Goal: Task Accomplishment & Management: Complete application form

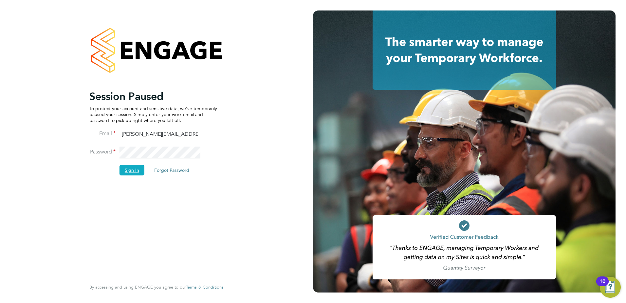
click at [138, 171] on button "Sign In" at bounding box center [132, 170] width 25 height 10
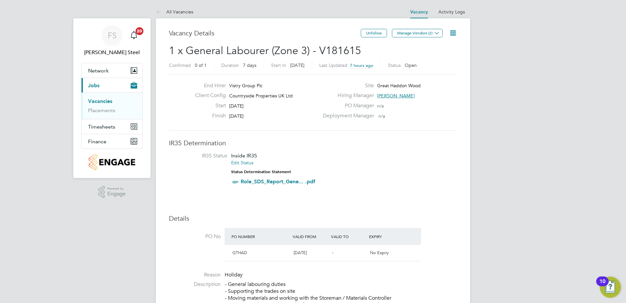
click at [108, 102] on link "Vacancies" at bounding box center [100, 101] width 24 height 6
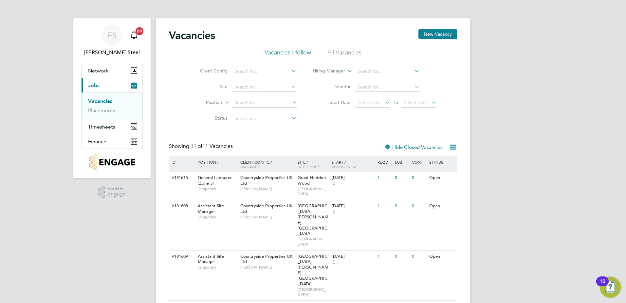
click at [426, 148] on label "Hide Closed Vacancies" at bounding box center [413, 147] width 58 height 6
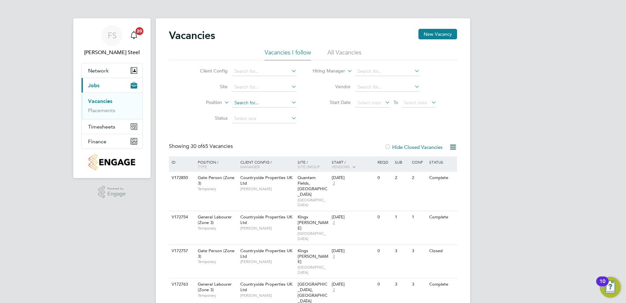
click at [255, 102] on input at bounding box center [264, 102] width 65 height 9
click at [290, 104] on icon at bounding box center [290, 102] width 0 height 9
type input "mul"
click at [265, 69] on input at bounding box center [264, 71] width 65 height 9
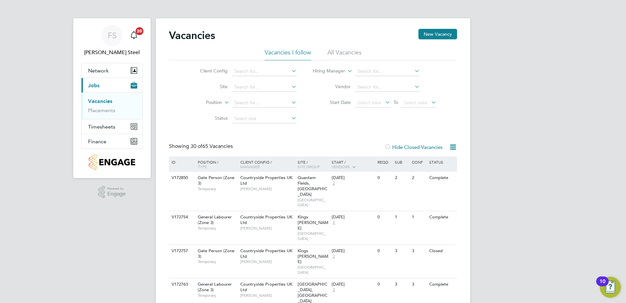
click at [263, 147] on li "Countryside Properties UK Ltd" at bounding box center [316, 151] width 168 height 9
type input "Countryside Properties UK Ltd"
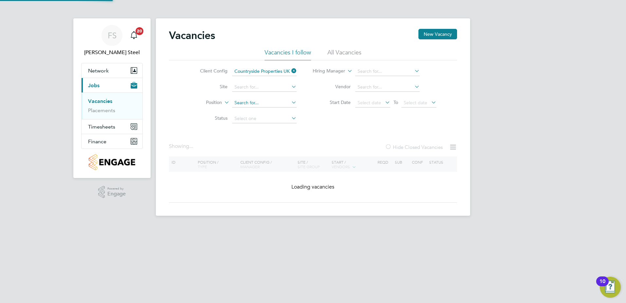
click at [264, 105] on input at bounding box center [264, 102] width 65 height 9
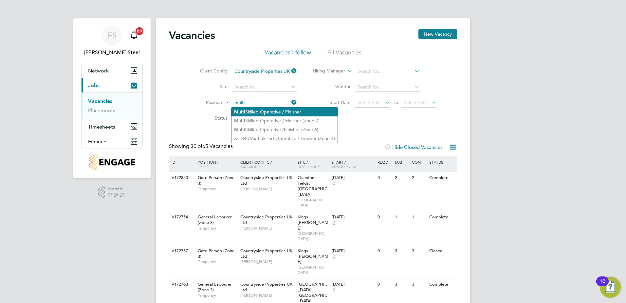
click at [257, 110] on li "Multi Skilled Operative / Finisher" at bounding box center [285, 111] width 106 height 9
type input "Multi Skilled Operative / Finisher"
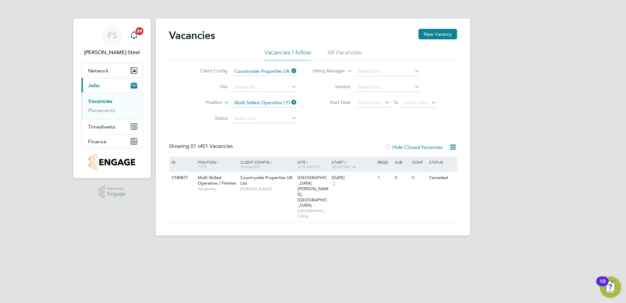
click at [407, 143] on div "Hide Closed Vacancies" at bounding box center [412, 147] width 65 height 8
click at [406, 147] on label "Hide Closed Vacancies" at bounding box center [413, 147] width 58 height 6
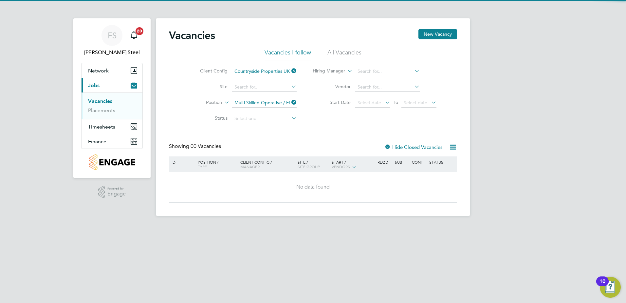
click at [405, 147] on label "Hide Closed Vacancies" at bounding box center [413, 147] width 58 height 6
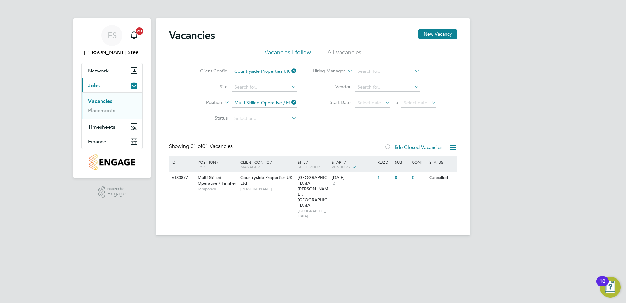
click at [359, 53] on li "All Vacancies" at bounding box center [344, 54] width 34 height 12
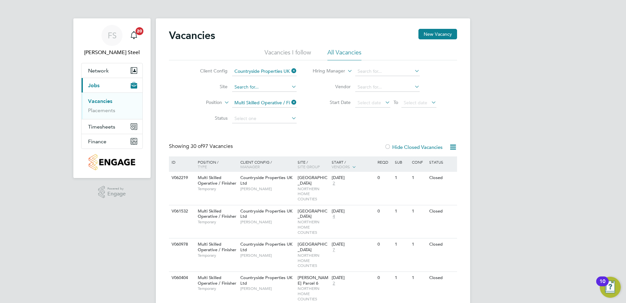
click at [261, 104] on li "Northstow e H5" at bounding box center [270, 105] width 76 height 9
type input "Northstowe H5"
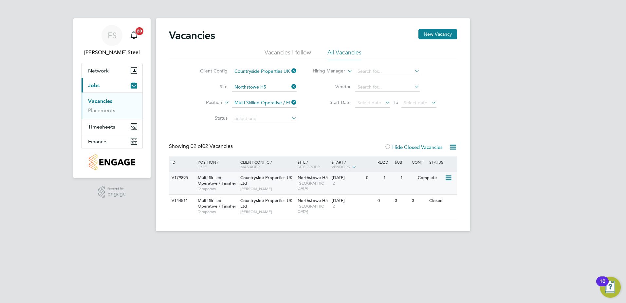
click at [450, 178] on icon at bounding box center [448, 178] width 7 height 8
click at [378, 181] on div "0" at bounding box center [372, 178] width 17 height 12
click at [433, 35] on button "New Vacancy" at bounding box center [437, 34] width 39 height 10
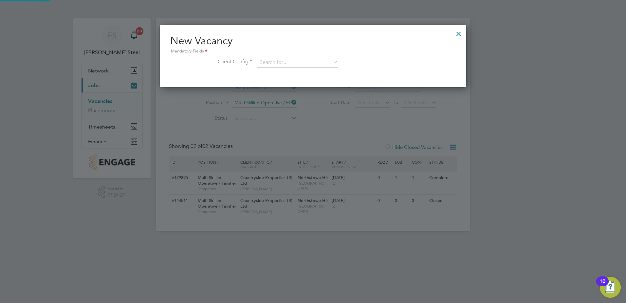
scroll to position [62, 307]
click at [332, 65] on icon at bounding box center [332, 61] width 0 height 9
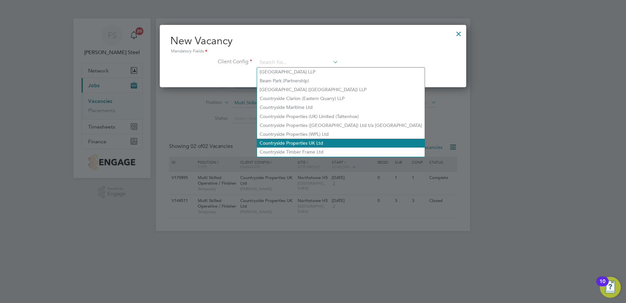
click at [291, 140] on li "Countryside Properties UK Ltd" at bounding box center [341, 143] width 168 height 9
type input "Countryside Properties UK Ltd"
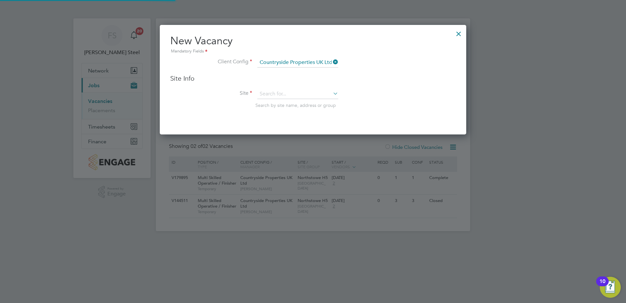
scroll to position [110, 307]
click at [288, 96] on input at bounding box center [297, 94] width 81 height 10
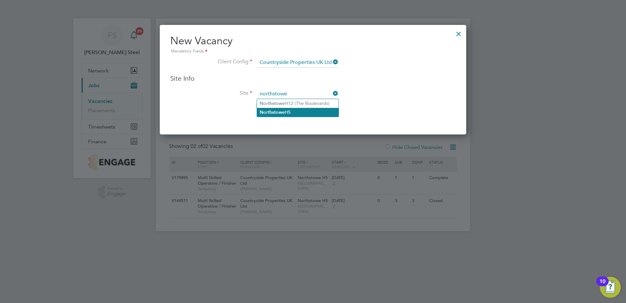
click at [289, 110] on li "Northstowe H5" at bounding box center [298, 112] width 82 height 9
type input "Northstowe H5"
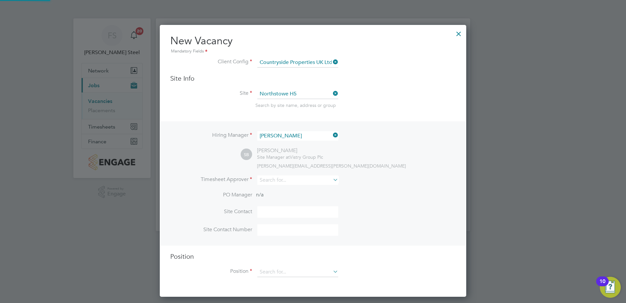
scroll to position [272, 307]
click at [332, 134] on icon at bounding box center [332, 134] width 0 height 9
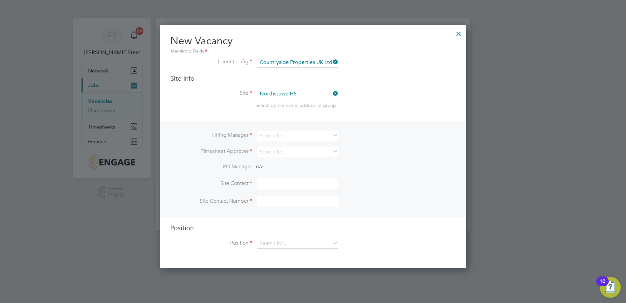
scroll to position [244, 307]
click at [312, 136] on input at bounding box center [297, 135] width 81 height 9
type input "k"
click at [284, 141] on li "[PERSON_NAME]" at bounding box center [298, 144] width 82 height 9
type input "[PERSON_NAME]"
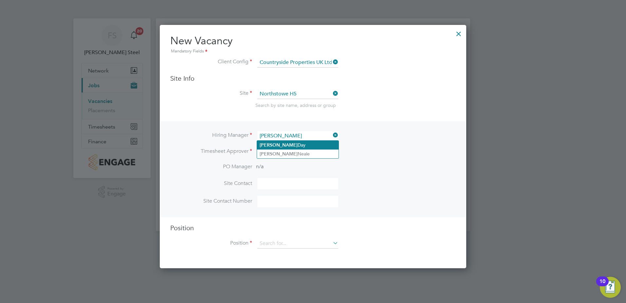
scroll to position [272, 307]
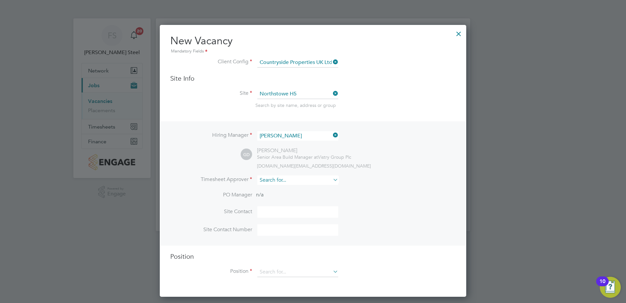
click at [266, 178] on input at bounding box center [297, 179] width 81 height 9
click at [275, 189] on li "[PERSON_NAME]" at bounding box center [298, 189] width 82 height 9
type input "[PERSON_NAME]"
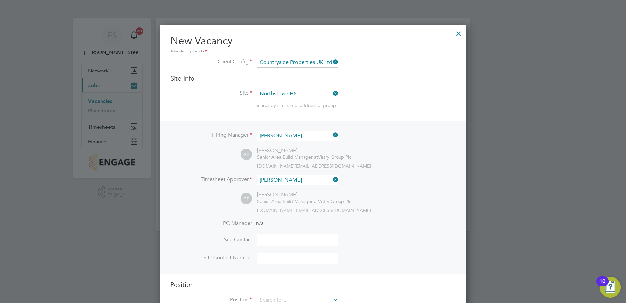
click at [285, 242] on input at bounding box center [297, 239] width 81 height 11
type input "[PERSON_NAME]"
click at [292, 260] on input at bounding box center [297, 257] width 81 height 11
paste input "[PHONE_NUMBER]"
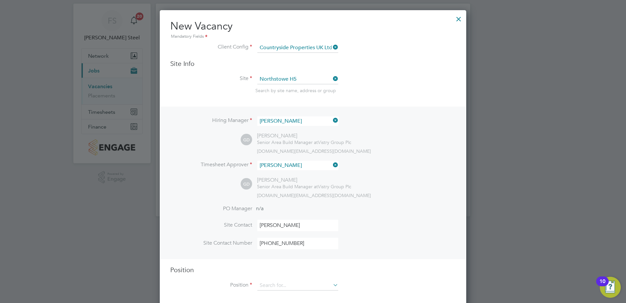
scroll to position [23, 0]
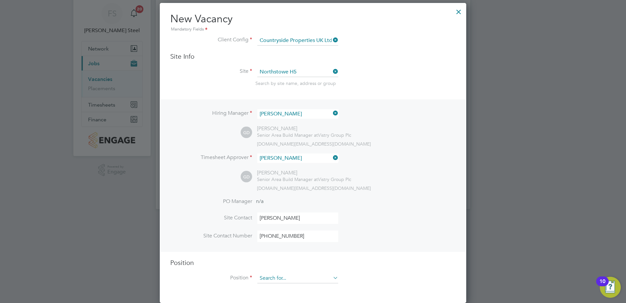
type input "[PHONE_NUMBER]"
click at [285, 275] on input at bounding box center [297, 278] width 81 height 10
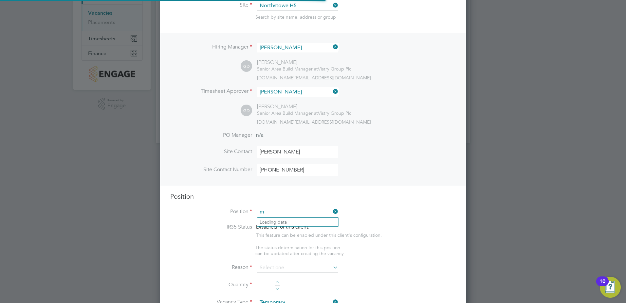
scroll to position [941, 307]
click at [276, 219] on b "Skill" at bounding box center [276, 222] width 9 height 6
type input "Multi Skilled Operative / Finisher"
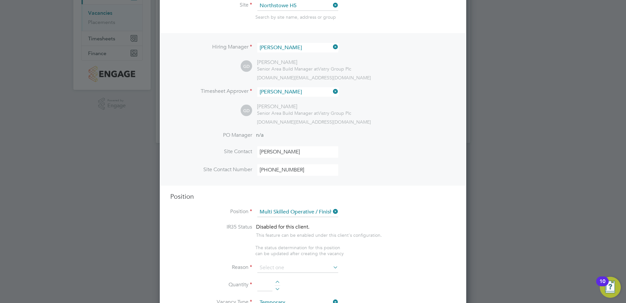
type textarea "• Loremips dolorsita co adipisc eli seddoei temporinci ut laboreetdo magn aliqu…"
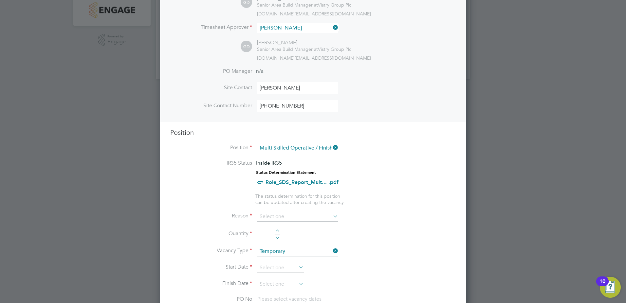
scroll to position [154, 0]
click at [293, 215] on input at bounding box center [297, 215] width 81 height 10
click at [279, 283] on li "Replacement" at bounding box center [298, 284] width 82 height 9
type input "Replacement"
click at [277, 231] on div at bounding box center [278, 230] width 6 height 5
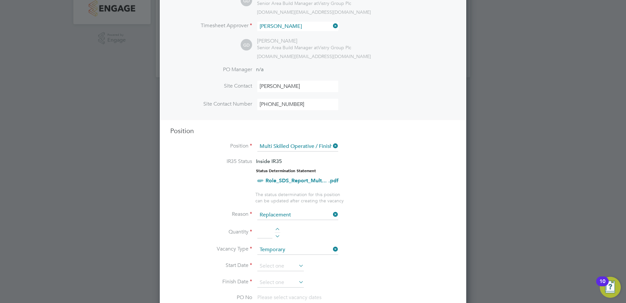
type input "1"
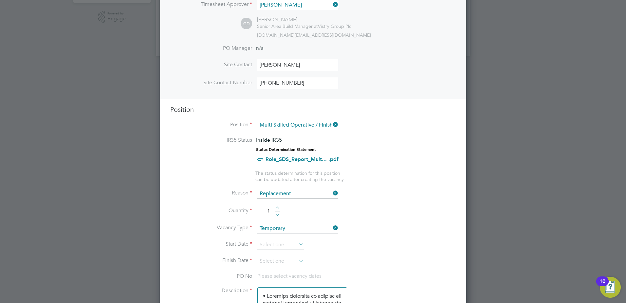
scroll to position [186, 0]
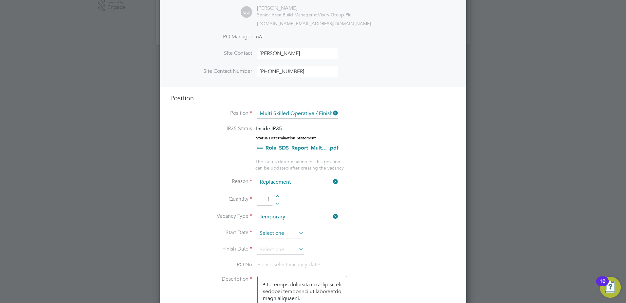
click at [294, 231] on input at bounding box center [280, 233] width 46 height 10
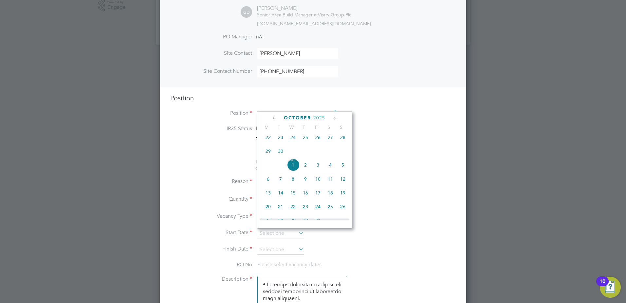
click at [268, 155] on span "29" at bounding box center [268, 151] width 12 height 12
type input "[DATE]"
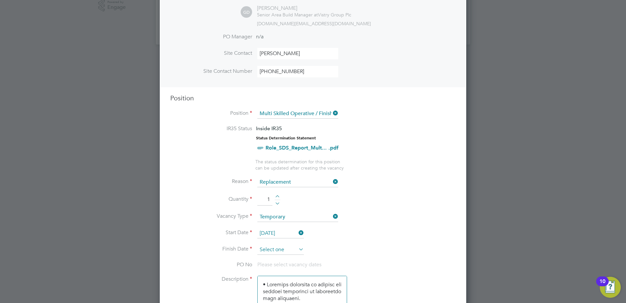
click at [296, 247] on input at bounding box center [280, 250] width 46 height 10
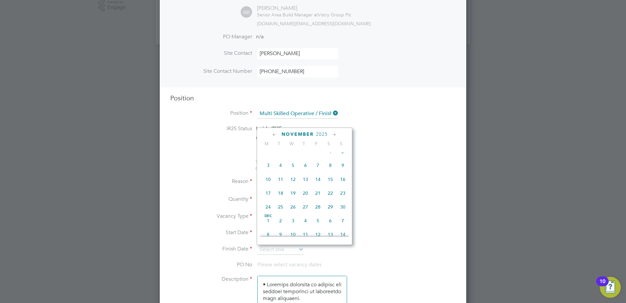
scroll to position [283, 0]
click at [318, 213] on span "28" at bounding box center [318, 207] width 12 height 12
type input "[DATE]"
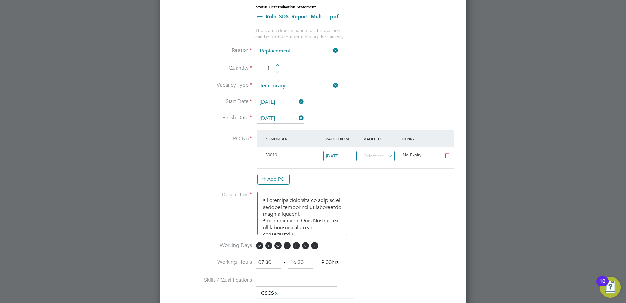
scroll to position [350, 0]
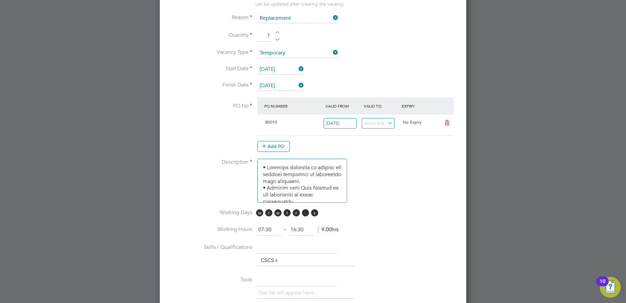
click at [303, 215] on span "S" at bounding box center [305, 212] width 7 height 7
click at [315, 214] on span "S" at bounding box center [314, 212] width 7 height 7
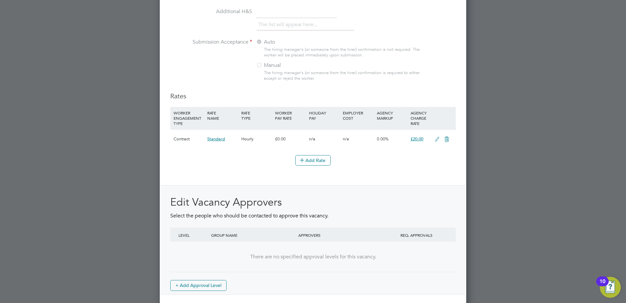
scroll to position [711, 0]
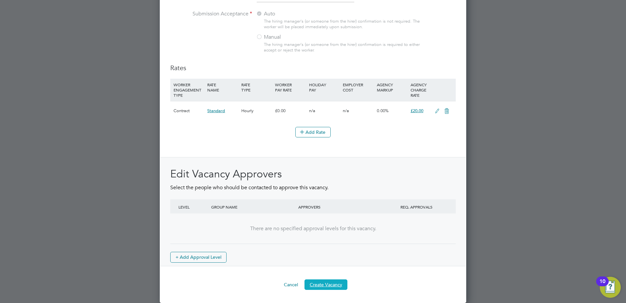
click at [334, 284] on button "Create Vacancy" at bounding box center [326, 284] width 43 height 10
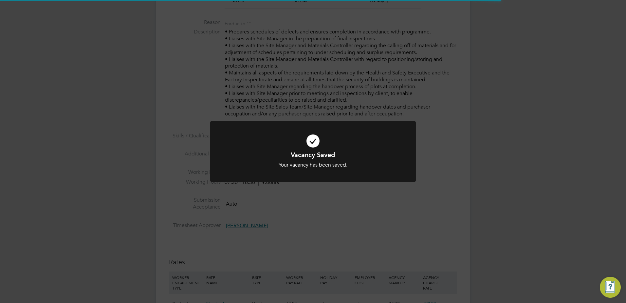
scroll to position [54, 0]
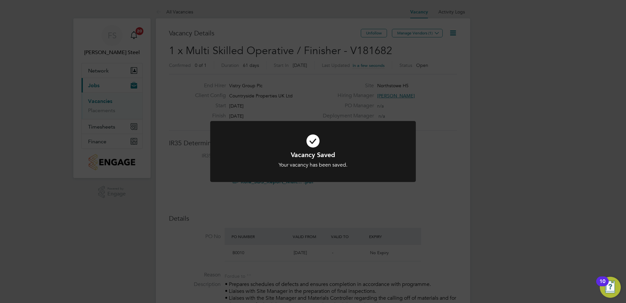
click at [362, 141] on icon at bounding box center [313, 141] width 170 height 26
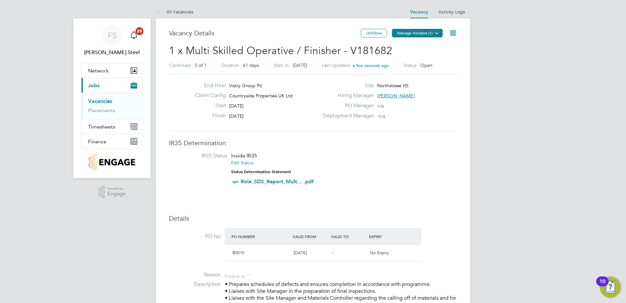
click at [424, 32] on button "Manage Vendors (1)" at bounding box center [417, 33] width 51 height 9
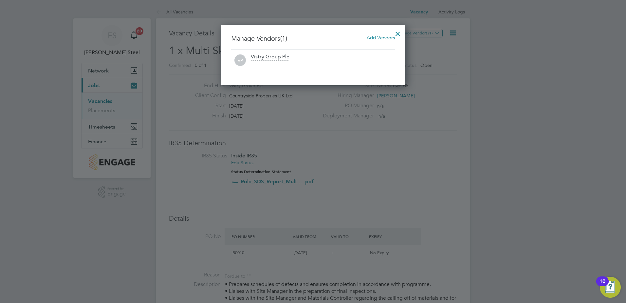
click at [380, 37] on span "Add Vendors" at bounding box center [381, 37] width 28 height 6
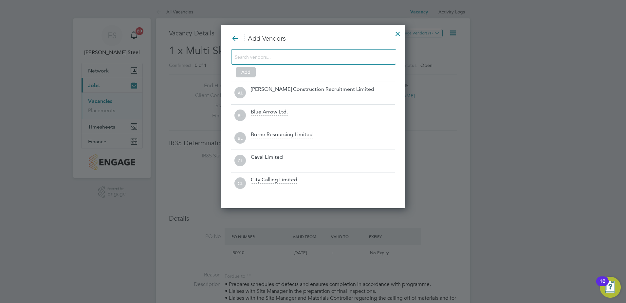
click at [301, 55] on input at bounding box center [308, 56] width 147 height 9
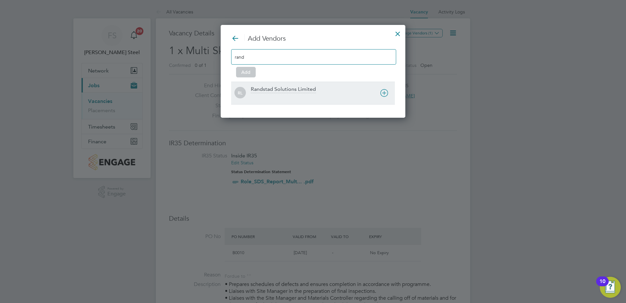
type input "rand"
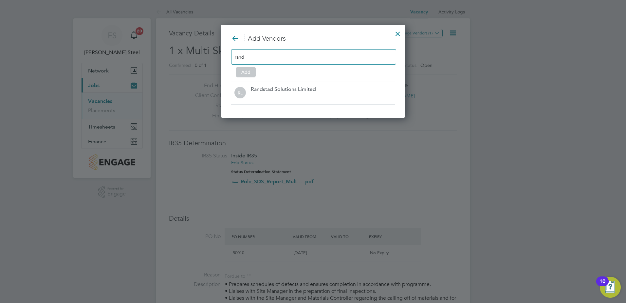
click at [274, 93] on div "Randstad Solutions Limited" at bounding box center [323, 93] width 144 height 14
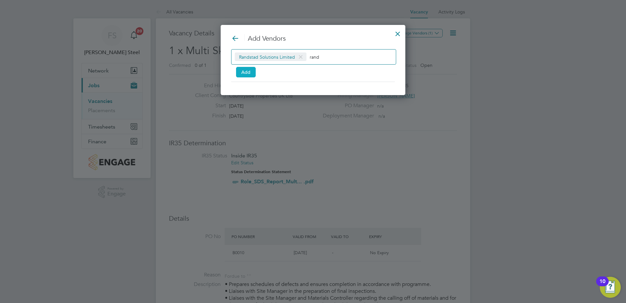
click at [247, 71] on button "Add" at bounding box center [246, 72] width 20 height 10
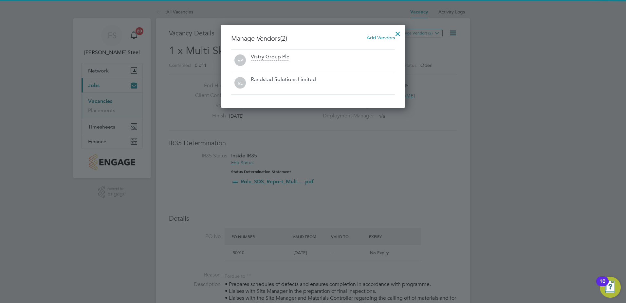
click at [398, 34] on div at bounding box center [398, 32] width 12 height 12
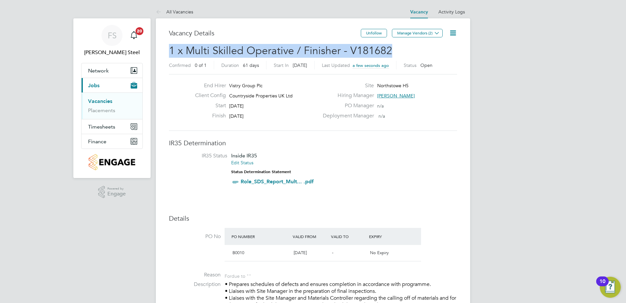
drag, startPoint x: 391, startPoint y: 50, endPoint x: 162, endPoint y: 55, distance: 228.9
copy span "1 x Multi Skilled Operative / Finisher - V181682"
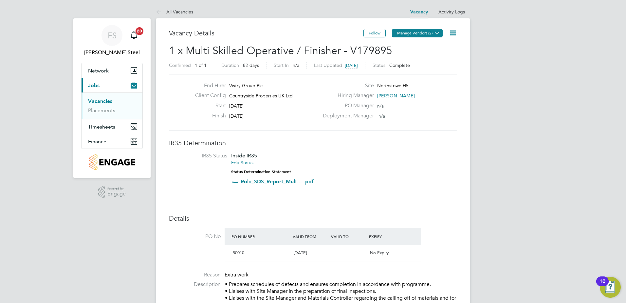
click at [430, 34] on button "Manage Vendors (2)" at bounding box center [417, 33] width 51 height 9
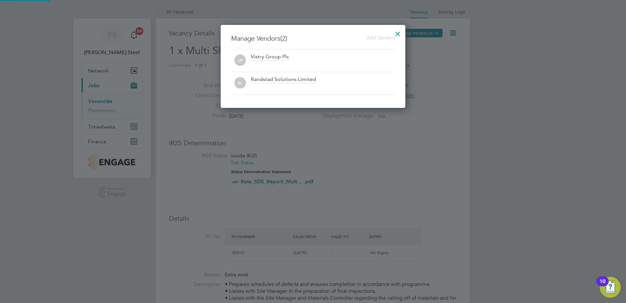
scroll to position [83, 185]
click at [430, 34] on div at bounding box center [313, 151] width 626 height 303
click at [397, 34] on div at bounding box center [398, 32] width 12 height 12
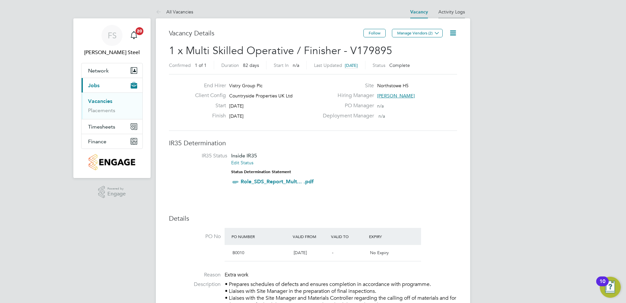
click at [453, 11] on link "Activity Logs" at bounding box center [451, 12] width 27 height 6
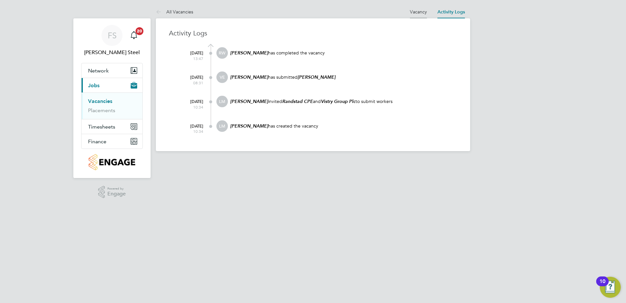
click at [416, 14] on li "Vacancy" at bounding box center [418, 11] width 17 height 13
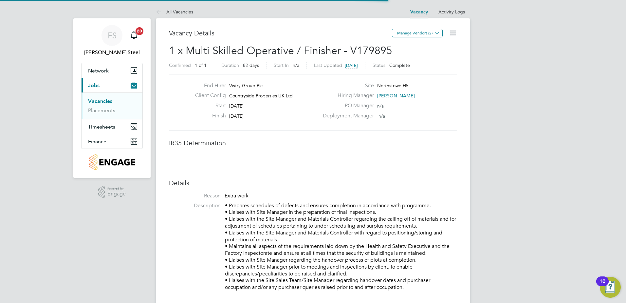
scroll to position [3, 3]
